Goal: Find specific page/section

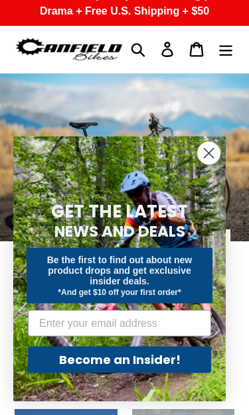
scroll to position [17, 0]
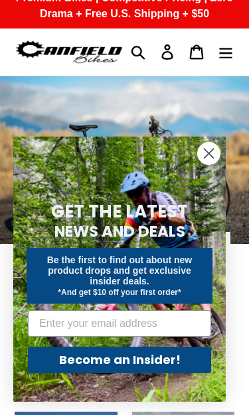
click at [212, 159] on icon "Close dialog" at bounding box center [208, 153] width 9 height 9
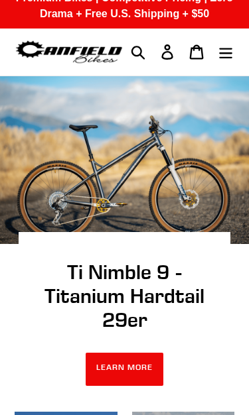
click at [225, 54] on icon "Menu" at bounding box center [225, 51] width 15 height 15
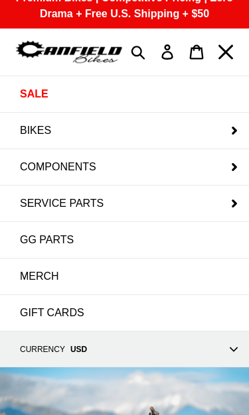
click at [231, 125] on button "BIKES" at bounding box center [124, 131] width 249 height 36
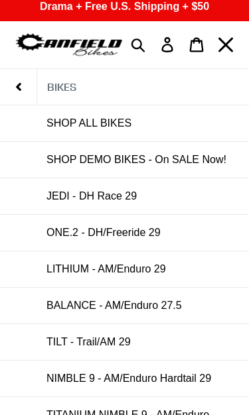
scroll to position [59, 0]
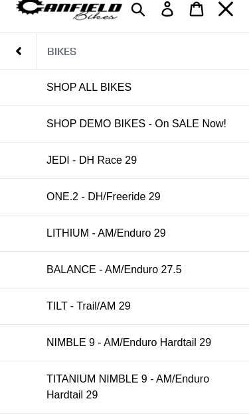
click at [194, 343] on span "NIMBLE 9 - AM/Enduro Hardtail 29" at bounding box center [128, 344] width 165 height 12
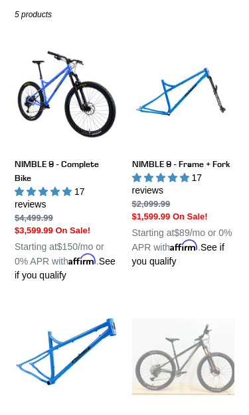
scroll to position [264, 0]
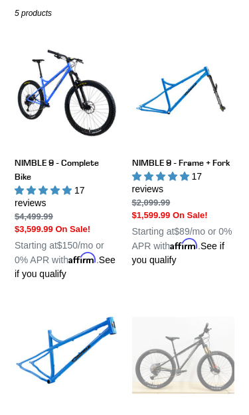
click at [216, 169] on link "NIMBLE 9 - Frame + Fork" at bounding box center [183, 155] width 103 height 224
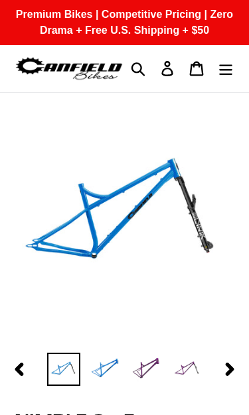
select select "highest-rating"
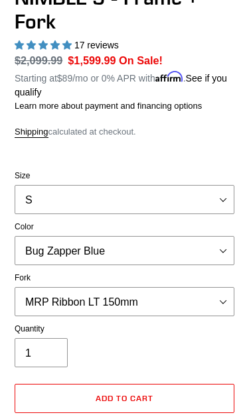
scroll to position [483, 0]
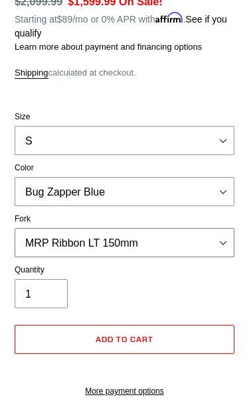
click at [214, 236] on select "MRP Ribbon LT 150mm Fox 36 Factory Grip X 150mm (Special Order) RockShox Lyrik …" at bounding box center [125, 242] width 220 height 29
select select "Fox 36 SL Factory Grip X 140mm"
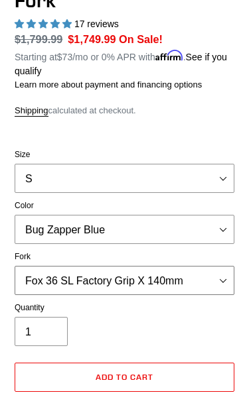
scroll to position [445, 0]
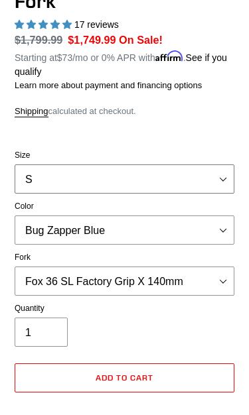
click at [193, 187] on select "S M L XL" at bounding box center [125, 179] width 220 height 29
select select "L"
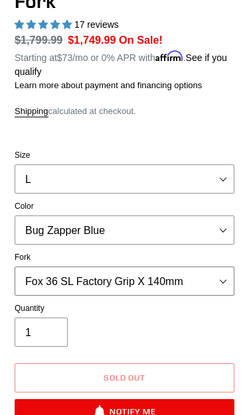
click at [200, 279] on select "MRP Ribbon LT 150mm Fox 36 Factory Grip X 150mm (Special Order) RockShox Lyrik …" at bounding box center [125, 281] width 220 height 29
select select "Fox 36 Factory Grip X 150mm (Special Order)"
click at [178, 230] on select "Bug Zapper Blue Purple Haze - Sold Out Galaxy Black" at bounding box center [125, 230] width 220 height 29
select select "Galaxy Black"
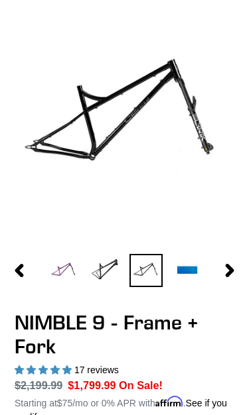
scroll to position [100, 0]
